Goal: Use online tool/utility: Utilize a website feature to perform a specific function

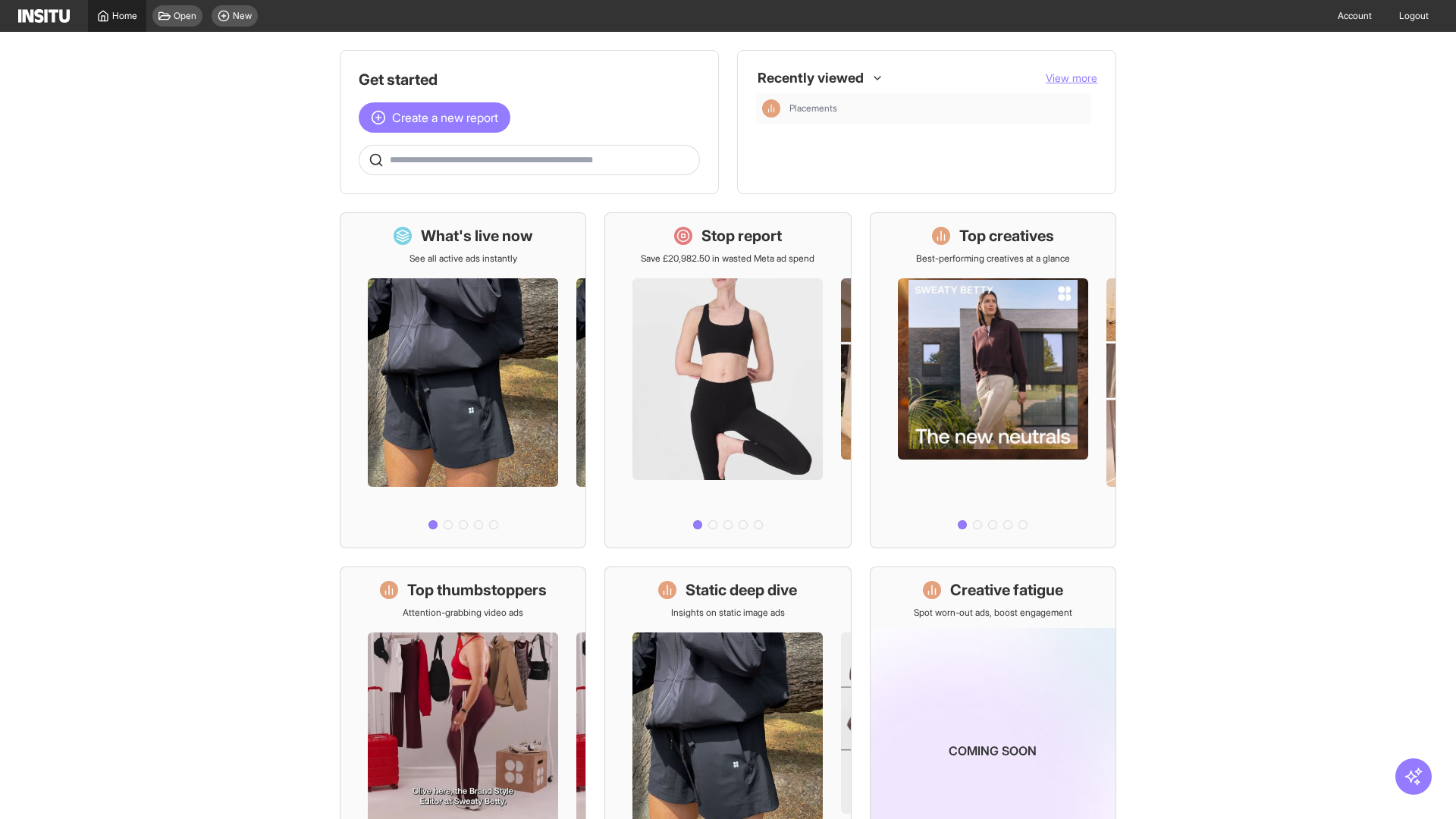
click at [117, 16] on span "Home" at bounding box center [124, 16] width 25 height 12
click at [438, 117] on span "Create a new report" at bounding box center [445, 117] width 107 height 19
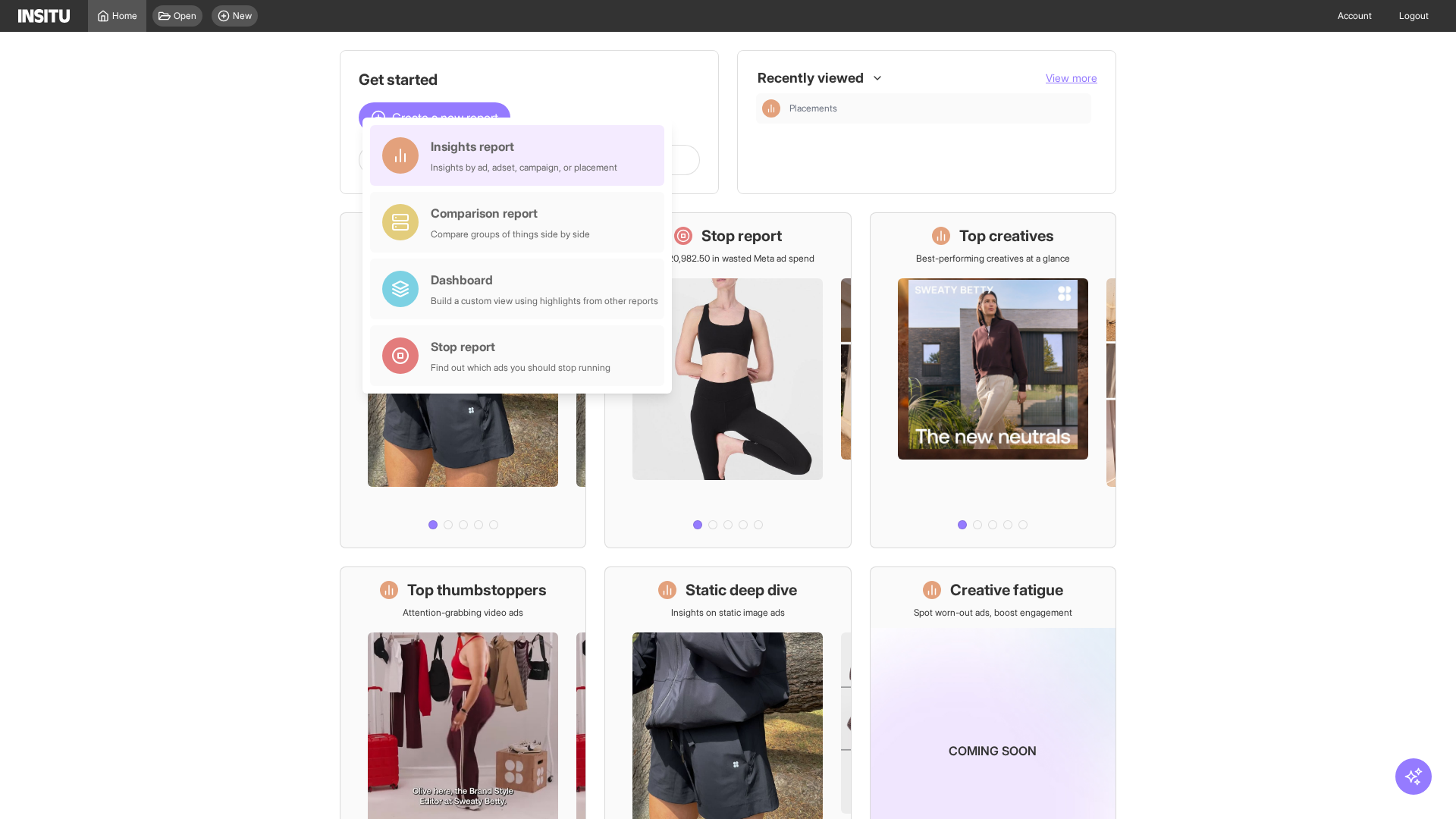
click at [521, 155] on div "Insights report Insights by ad, adset, campaign, or placement" at bounding box center [524, 155] width 187 height 36
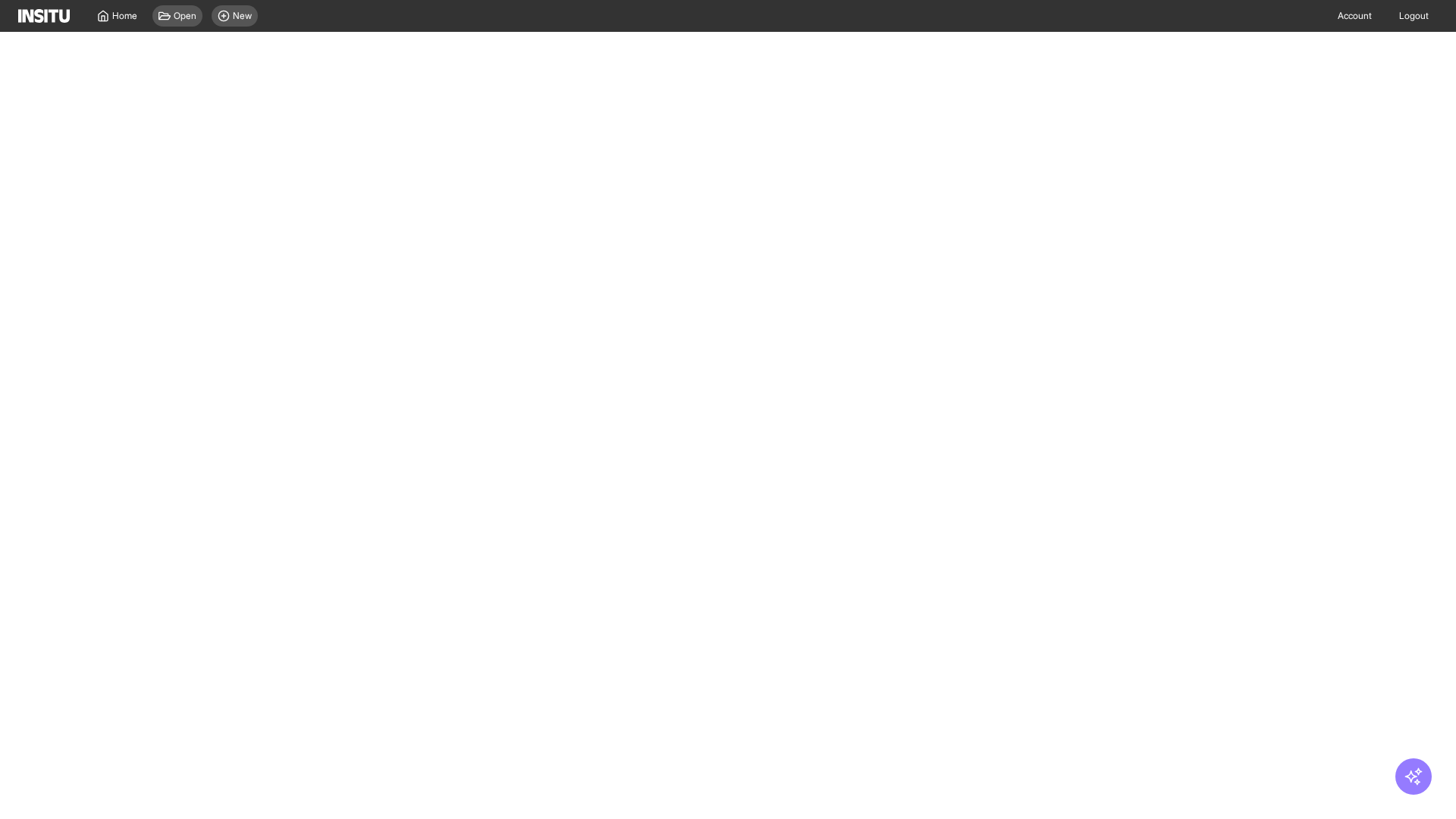
select select "**"
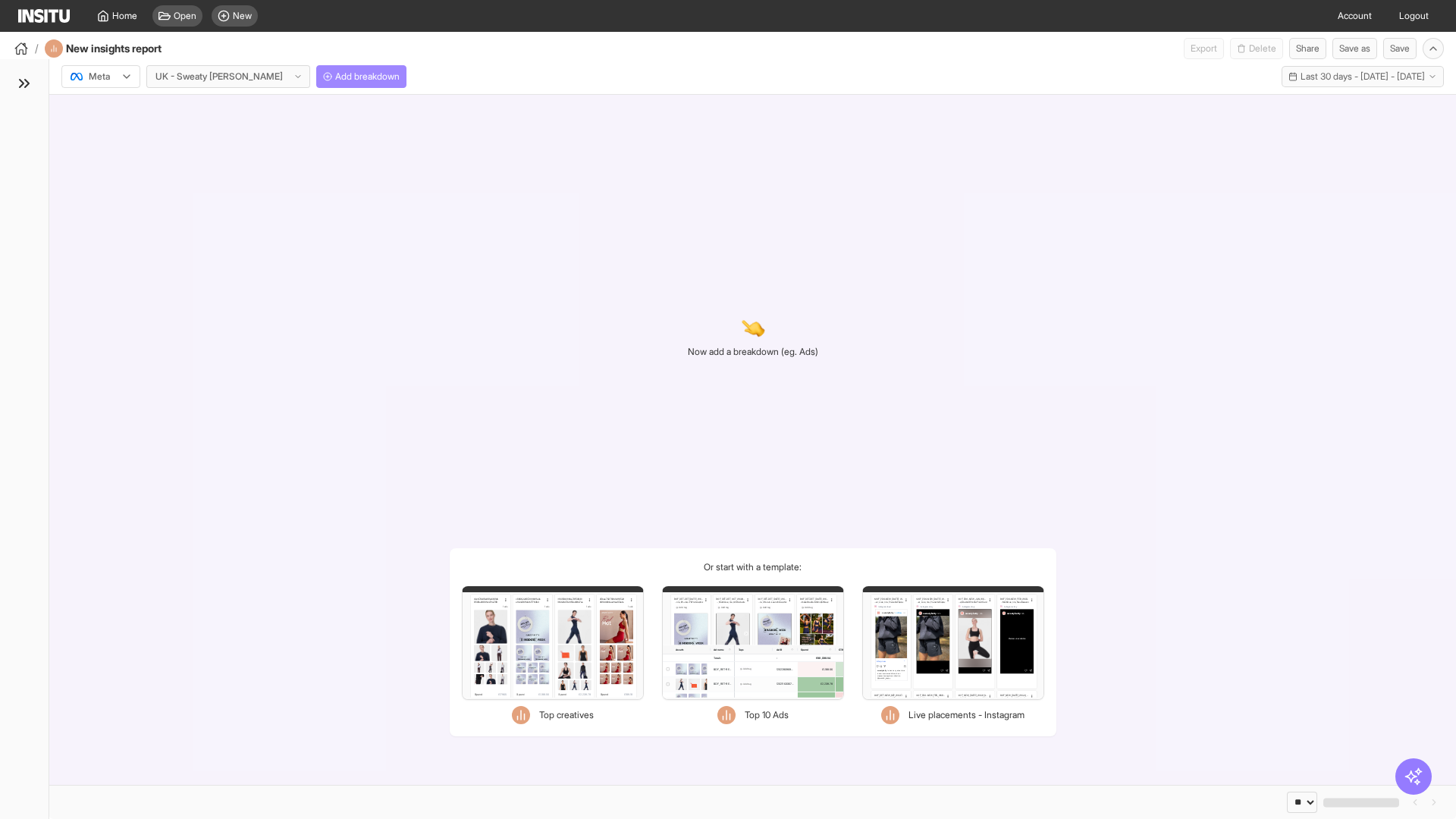
click at [335, 76] on span "Add breakdown" at bounding box center [367, 76] width 64 height 12
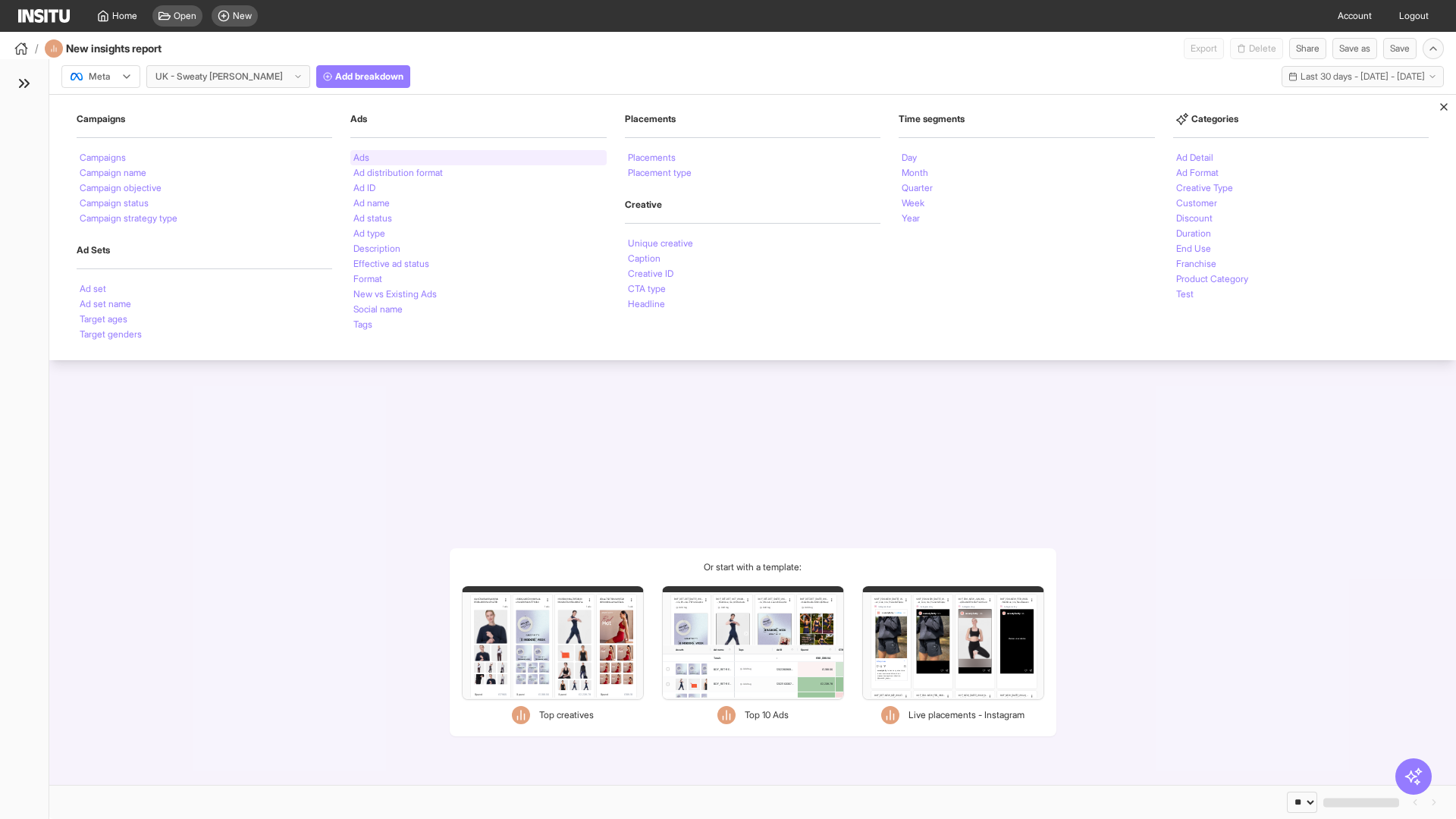
click at [361, 157] on li "Ads" at bounding box center [361, 157] width 16 height 9
